Goal: Task Accomplishment & Management: Manage account settings

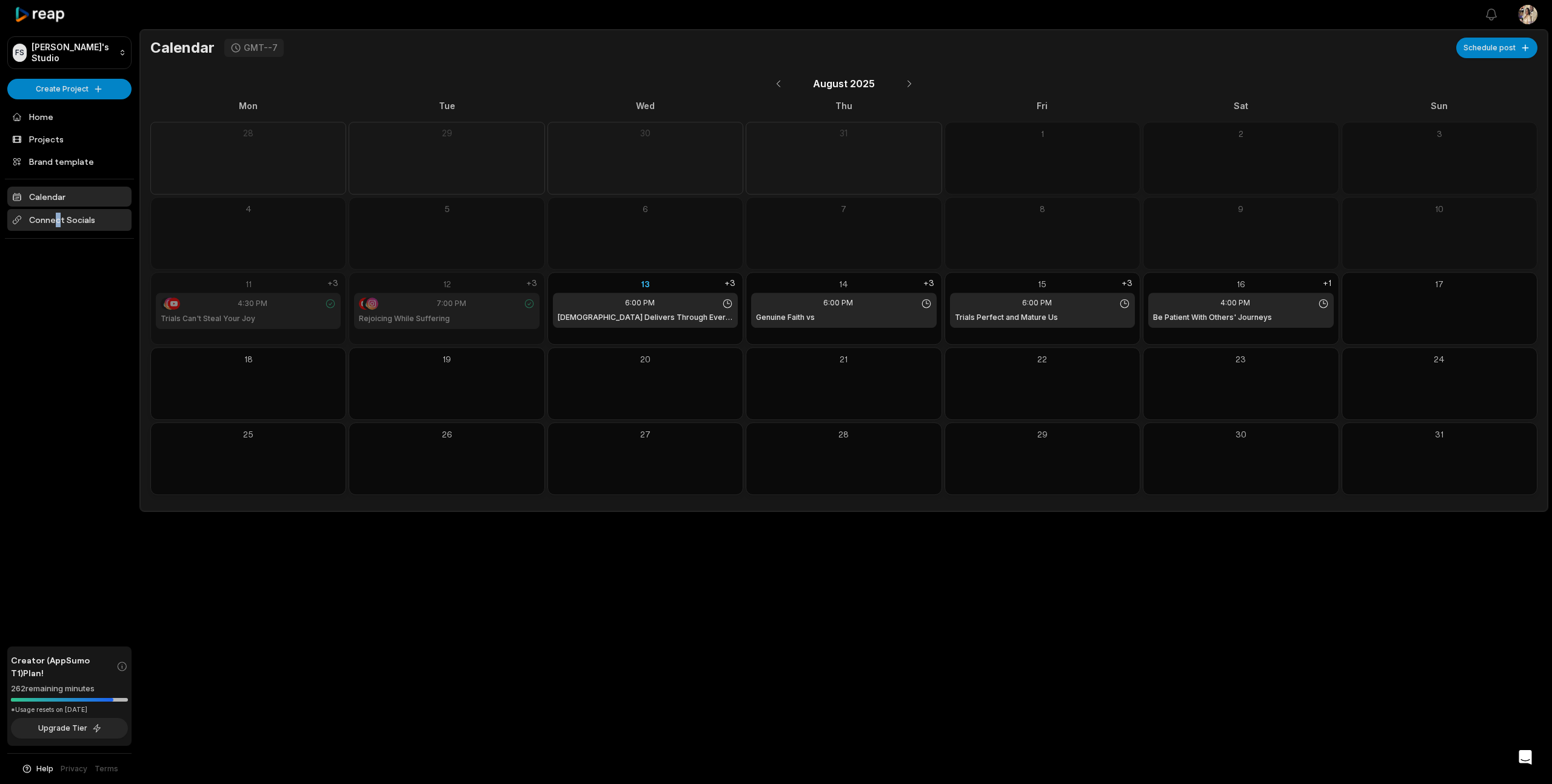
click at [57, 218] on span "Connect Socials" at bounding box center [69, 220] width 124 height 22
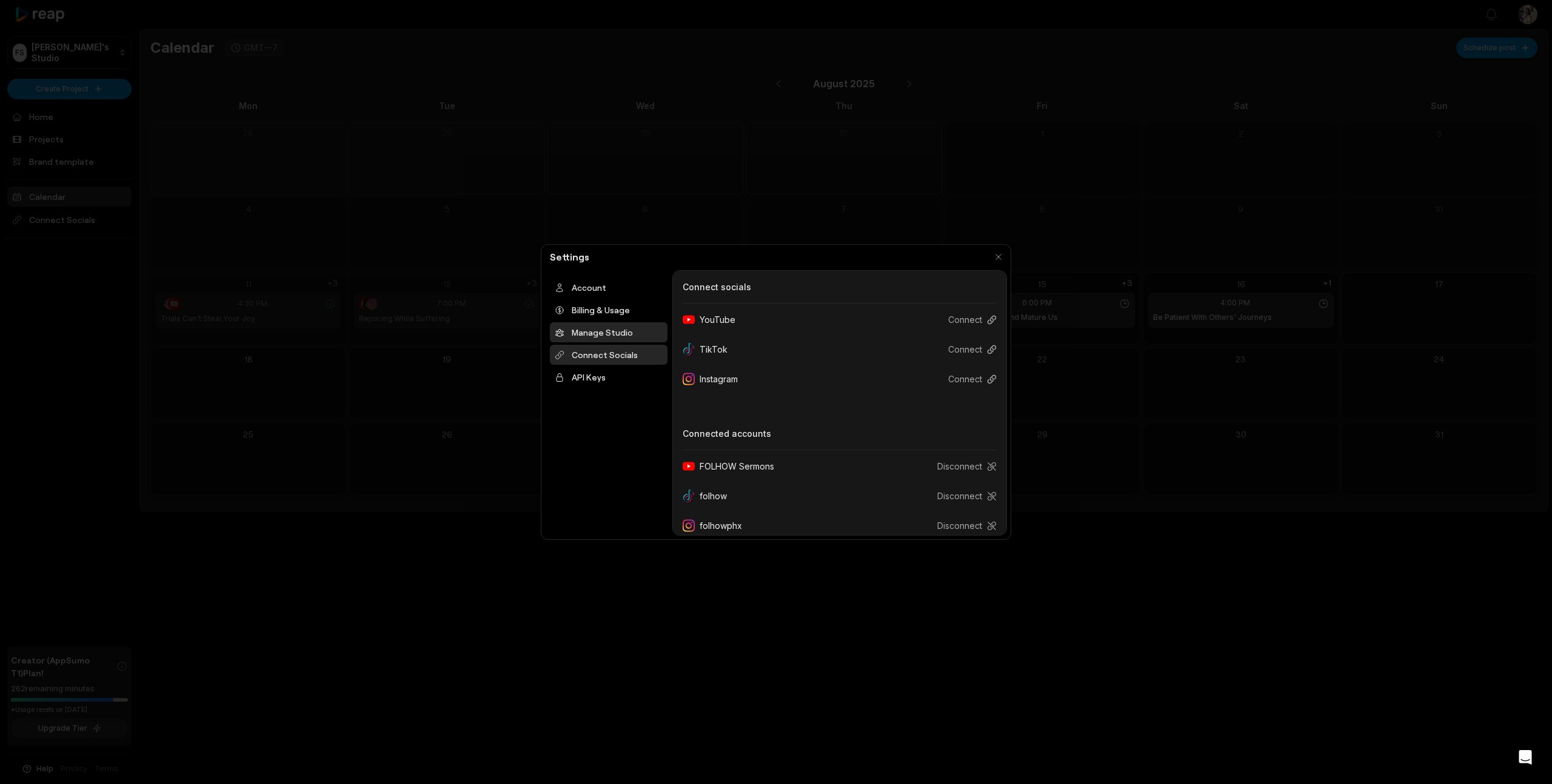
click at [592, 335] on div "Manage Studio" at bounding box center [609, 332] width 118 height 20
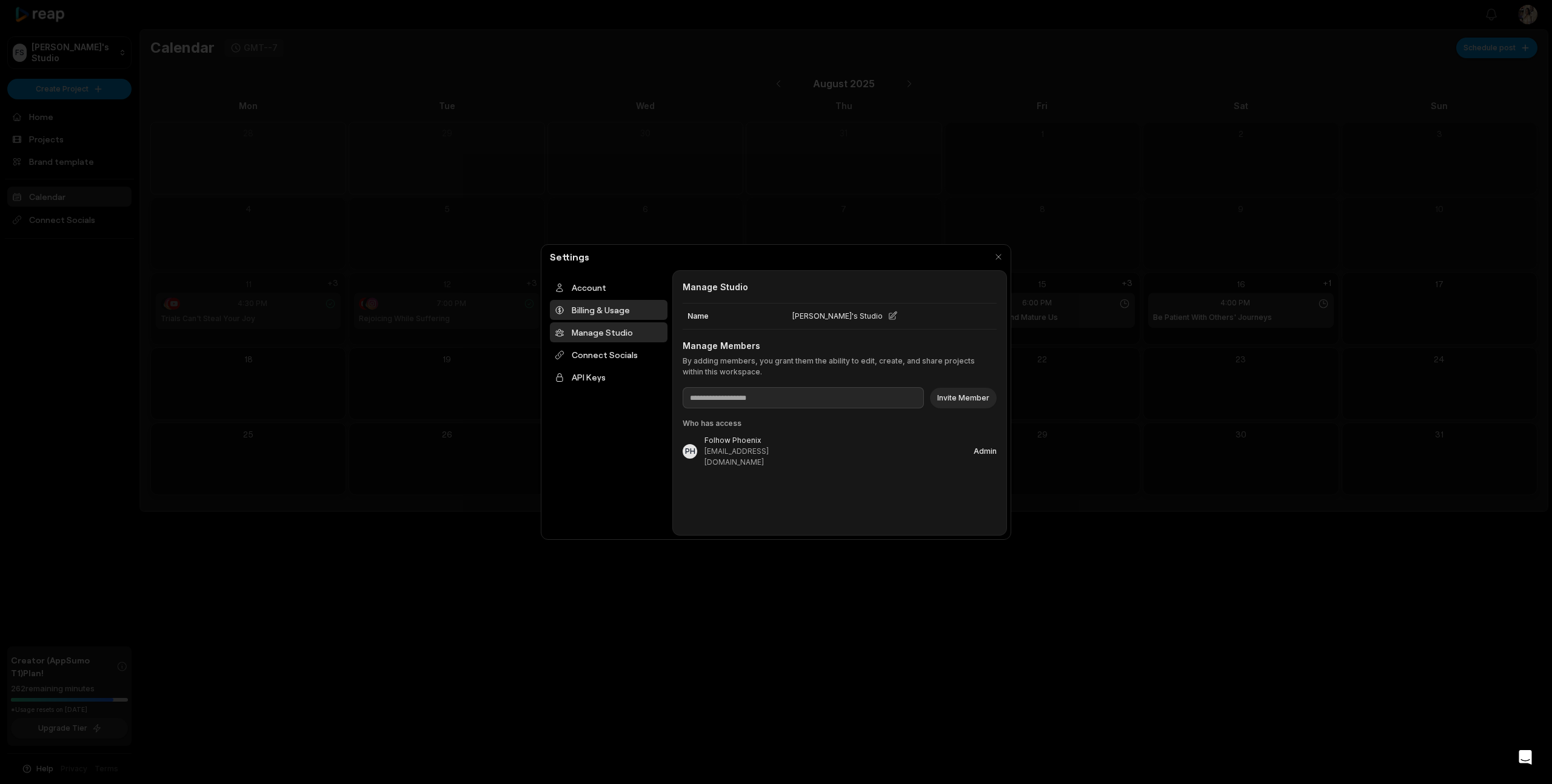
click at [591, 314] on div "Billing & Usage" at bounding box center [609, 310] width 118 height 20
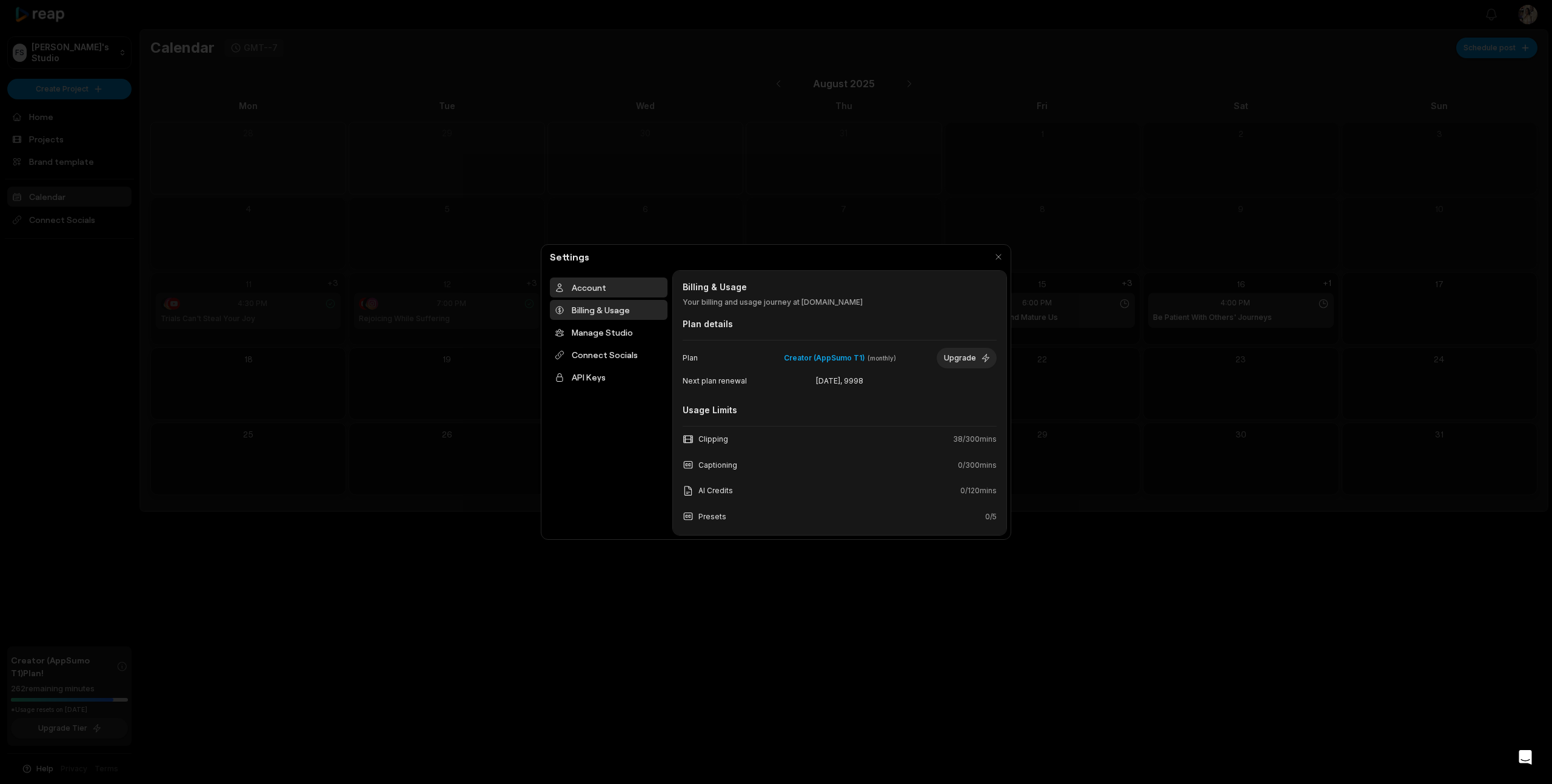
click at [587, 285] on div "Account" at bounding box center [609, 287] width 118 height 20
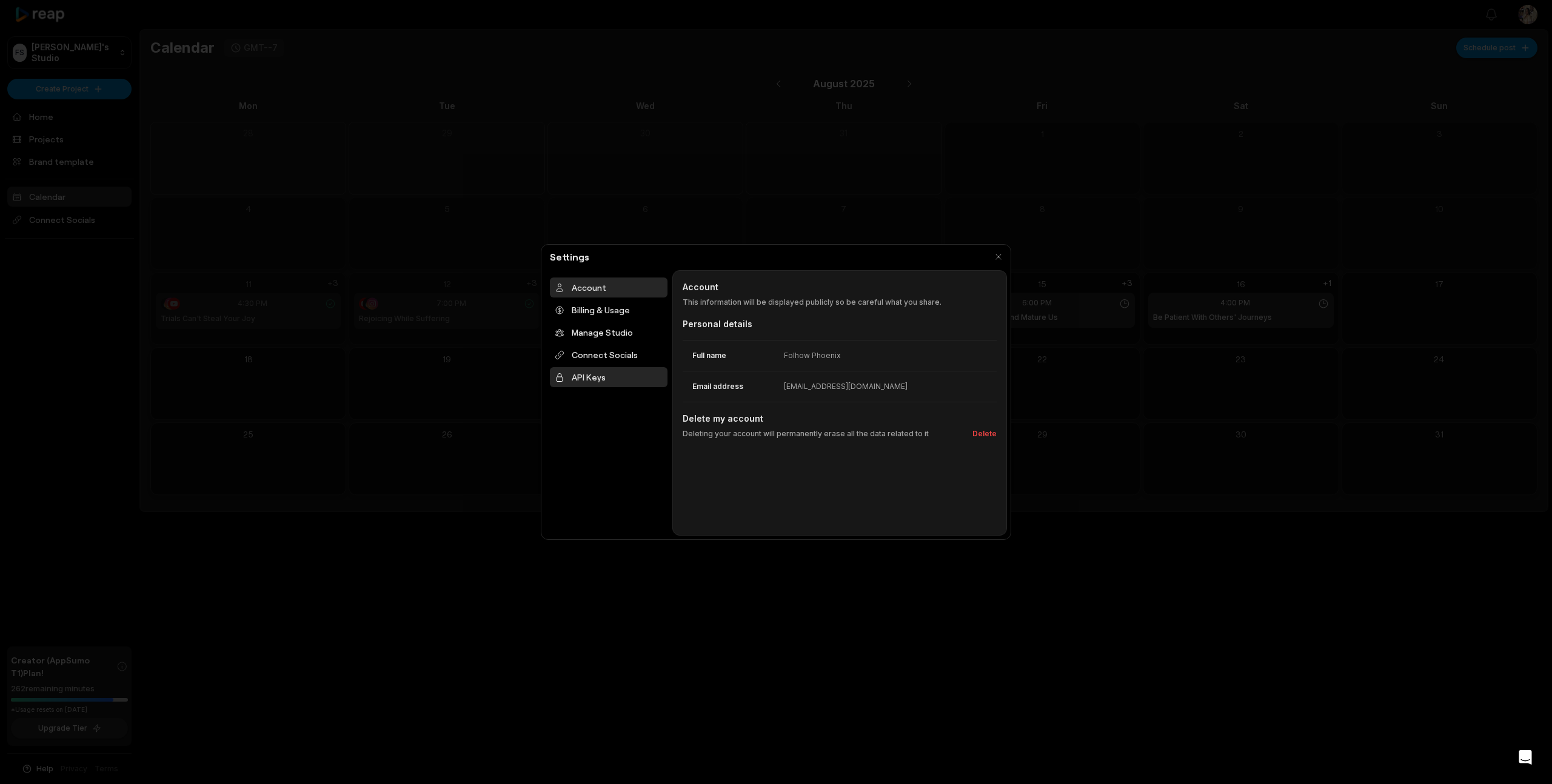
click at [585, 373] on div "API Keys" at bounding box center [609, 377] width 118 height 20
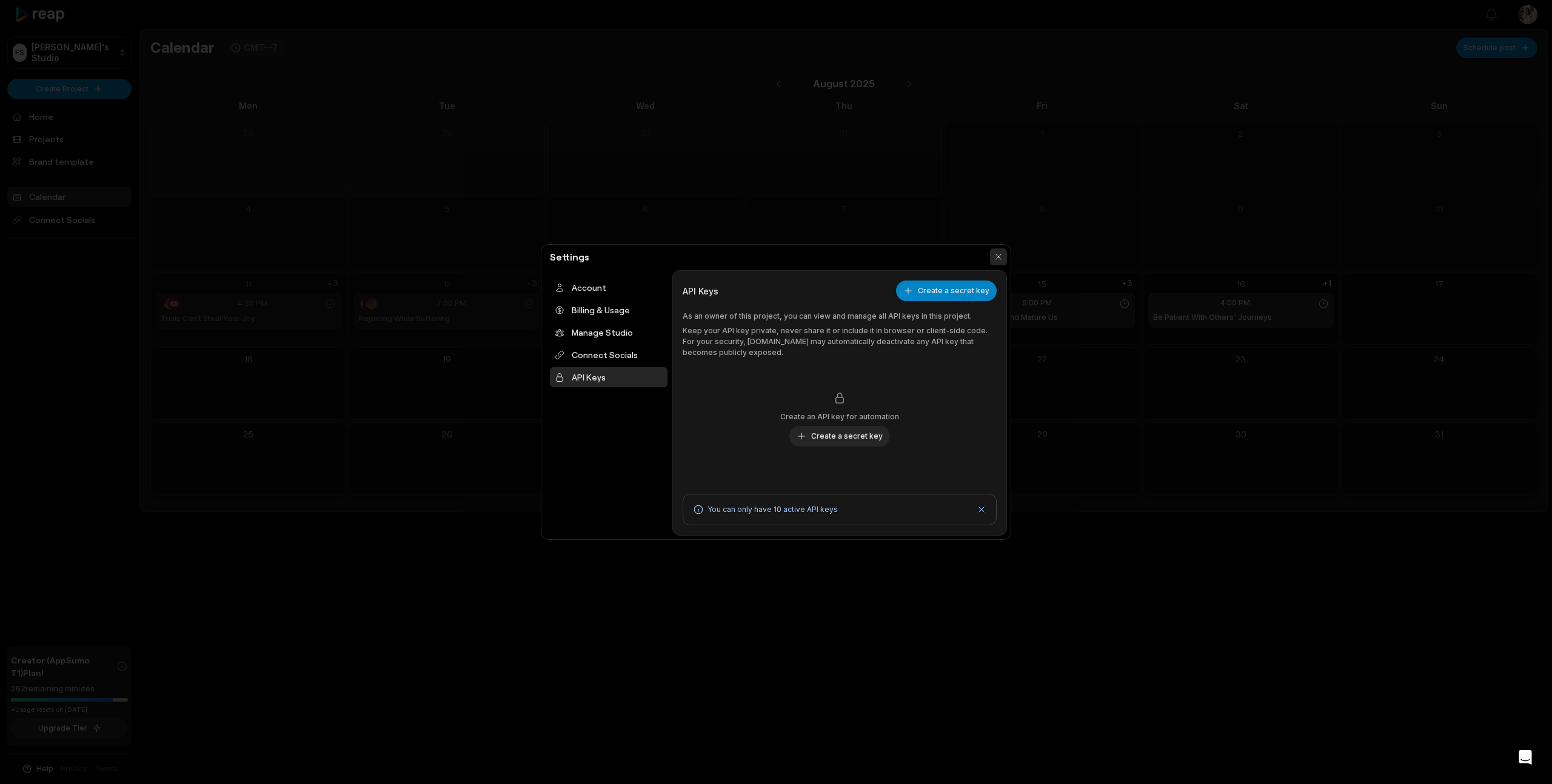
click at [999, 261] on button "button" at bounding box center [998, 256] width 17 height 17
